Goal: Task Accomplishment & Management: Use online tool/utility

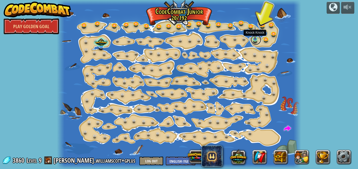
click at [253, 40] on link at bounding box center [256, 40] width 11 height 11
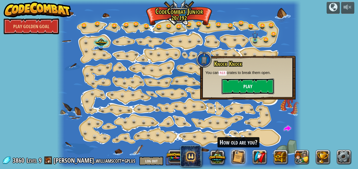
click at [240, 83] on button "Play" at bounding box center [247, 87] width 53 height 16
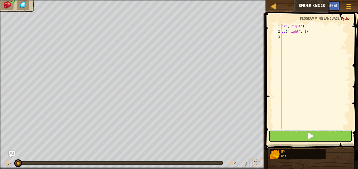
click at [317, 136] on button at bounding box center [311, 136] width 84 height 12
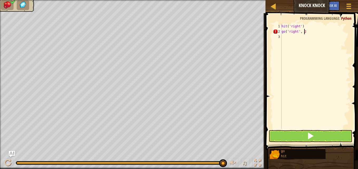
scroll to position [2, 2]
type textarea "go('right', 2)"
click at [283, 133] on button at bounding box center [311, 136] width 84 height 12
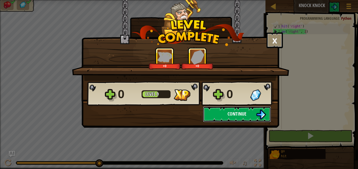
click at [238, 112] on span "Continue" at bounding box center [236, 114] width 19 height 7
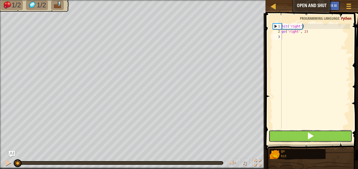
click at [308, 130] on button at bounding box center [311, 136] width 84 height 12
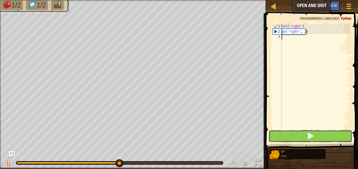
click at [308, 133] on span at bounding box center [310, 135] width 7 height 7
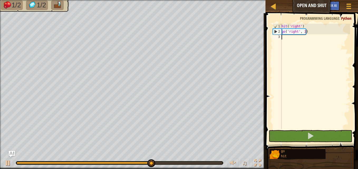
type textarea "go"
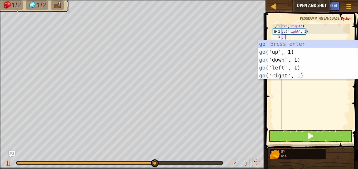
scroll to position [2, 0]
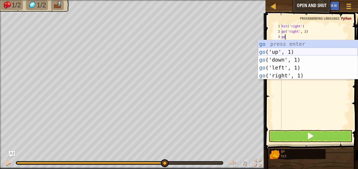
click at [280, 54] on div "go press enter go ('up', 1) press enter go ('down', 1) press enter go ('left', …" at bounding box center [308, 67] width 100 height 55
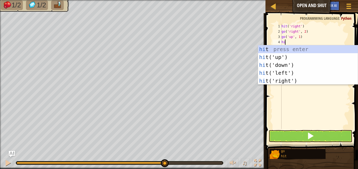
type textarea "hit"
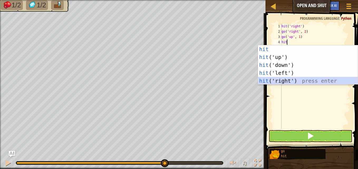
click at [274, 82] on div "hit press enter hit ('up') press enter hit ('down') press enter hit ('left') pr…" at bounding box center [308, 72] width 100 height 55
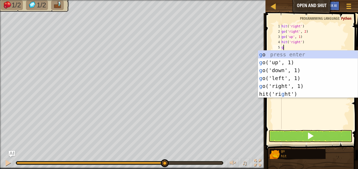
type textarea "go"
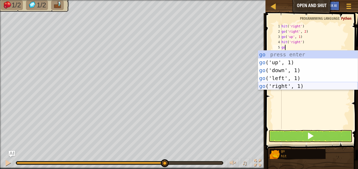
click at [287, 86] on div "go press enter go ('up', 1) press enter go ('down', 1) press enter go ('left', …" at bounding box center [308, 78] width 100 height 55
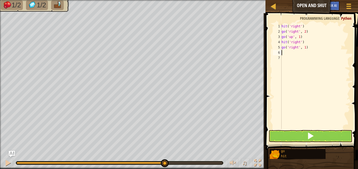
click at [305, 47] on div "hit ( 'right' ) go ( 'right' , 2 ) go ( 'up' , 1 ) hit ( 'right' ) go ( 'right'…" at bounding box center [315, 82] width 70 height 116
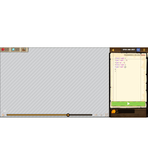
scroll to position [2, 2]
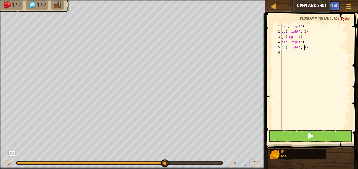
type textarea "go('right', 2)"
click at [298, 134] on button at bounding box center [311, 136] width 84 height 12
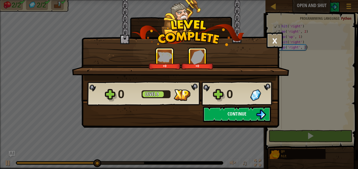
click at [255, 115] on button "Continue" at bounding box center [237, 114] width 68 height 16
